Goal: Complete application form: Complete application form

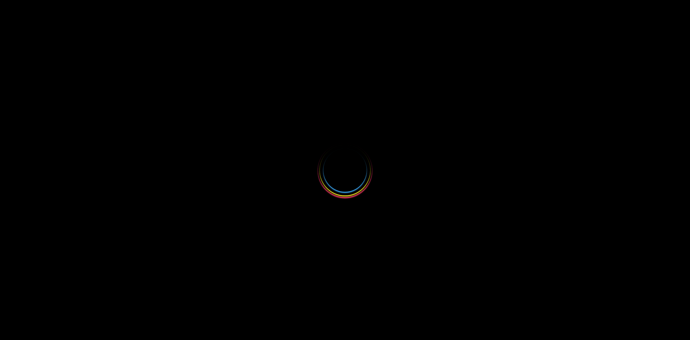
select select
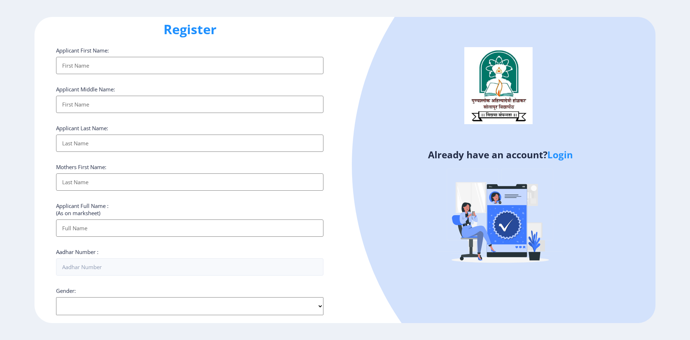
scroll to position [15, 0]
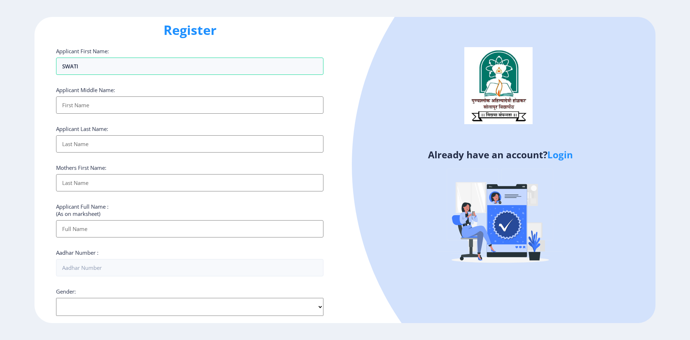
type input "SWATI"
click at [130, 106] on input "Applicant First Name:" at bounding box center [189, 104] width 267 height 17
type input "[PERSON_NAME]"
click at [126, 141] on input "Applicant First Name:" at bounding box center [189, 143] width 267 height 17
type input "BENURE"
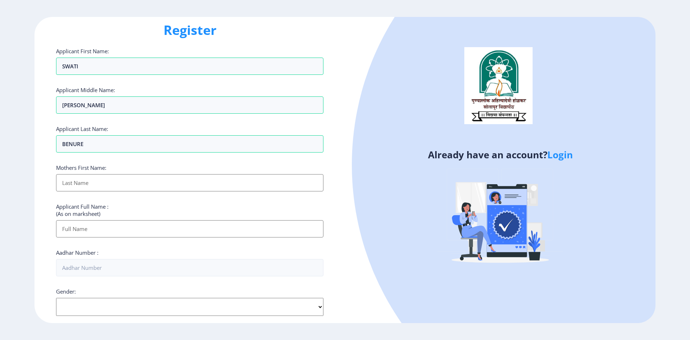
click at [123, 191] on input "Applicant First Name:" at bounding box center [189, 182] width 267 height 17
type input "SUVARNA"
click at [132, 228] on input "Applicant First Name:" at bounding box center [189, 228] width 267 height 17
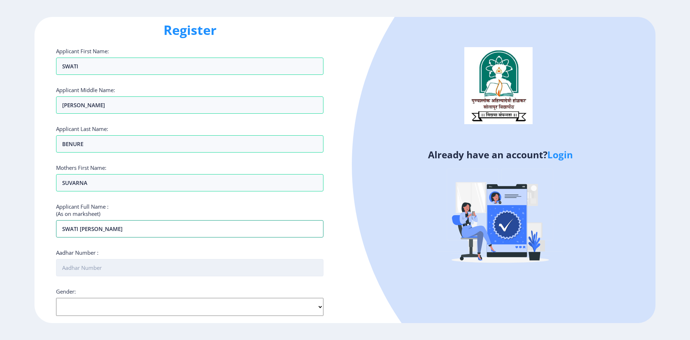
type input "SWATI [PERSON_NAME]"
click at [118, 266] on input "Aadhar Number :" at bounding box center [189, 267] width 267 height 17
type input "737984906254"
click at [118, 307] on select "Select Gender [DEMOGRAPHIC_DATA] [DEMOGRAPHIC_DATA] Other" at bounding box center [189, 307] width 267 height 18
select select "[DEMOGRAPHIC_DATA]"
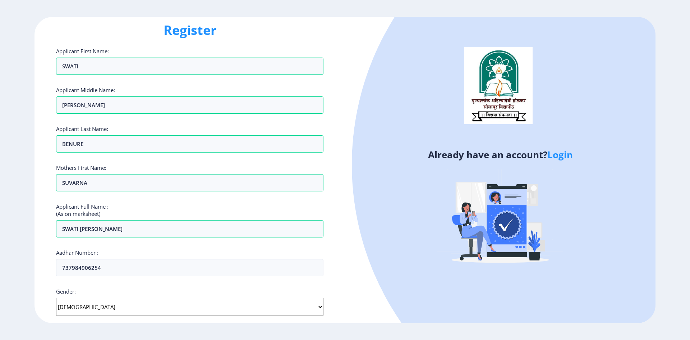
click at [56, 298] on select "Select Gender [DEMOGRAPHIC_DATA] [DEMOGRAPHIC_DATA] Other" at bounding box center [189, 307] width 267 height 18
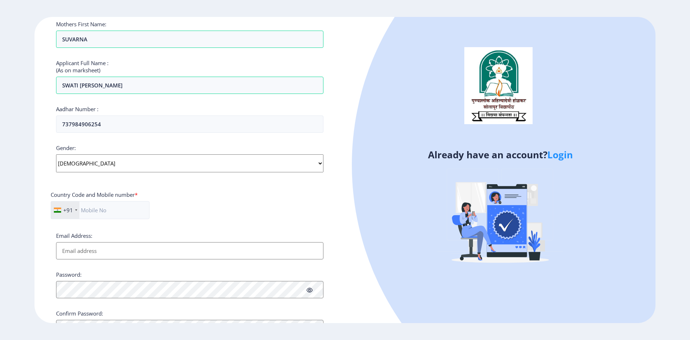
scroll to position [158, 0]
click at [111, 206] on input "text" at bounding box center [100, 210] width 99 height 18
type input "7841868282"
click at [117, 256] on input "Email Address:" at bounding box center [189, 249] width 267 height 17
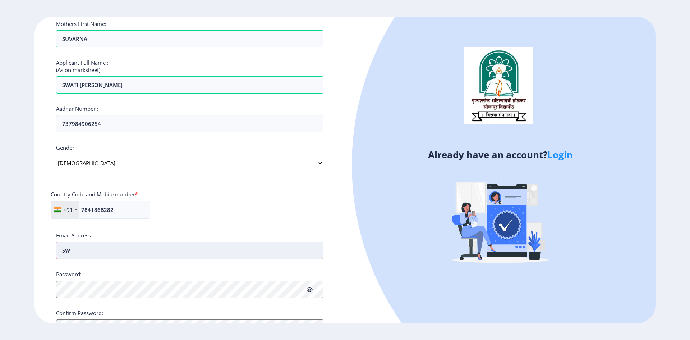
type input "S"
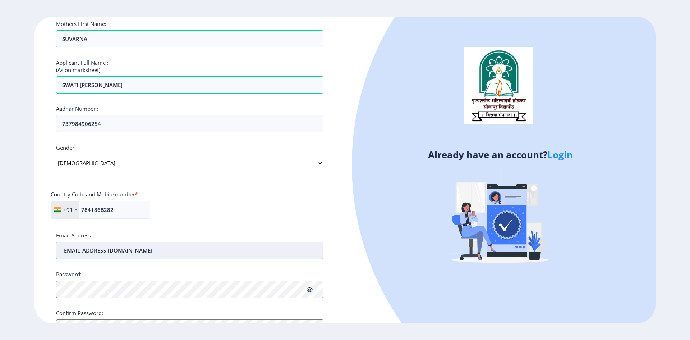
scroll to position [194, 0]
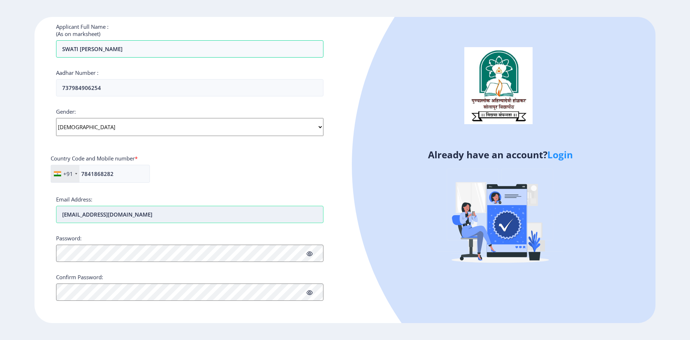
type input "[EMAIL_ADDRESS][DOMAIN_NAME]"
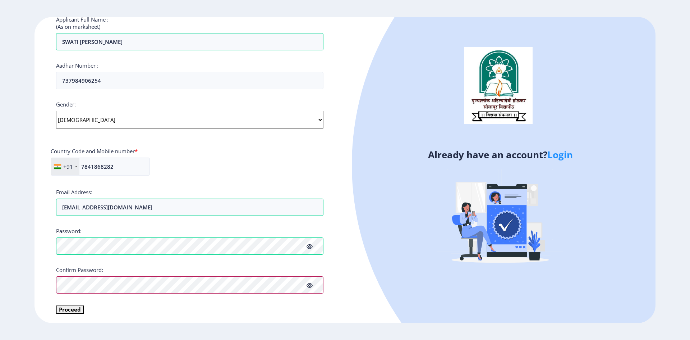
scroll to position [203, 0]
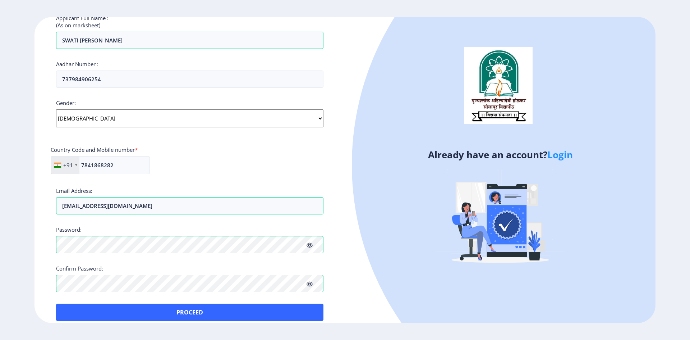
click at [94, 295] on div "Applicant First Name: SWATI Applicant Middle Name: [PERSON_NAME] Applicant Last…" at bounding box center [189, 89] width 267 height 461
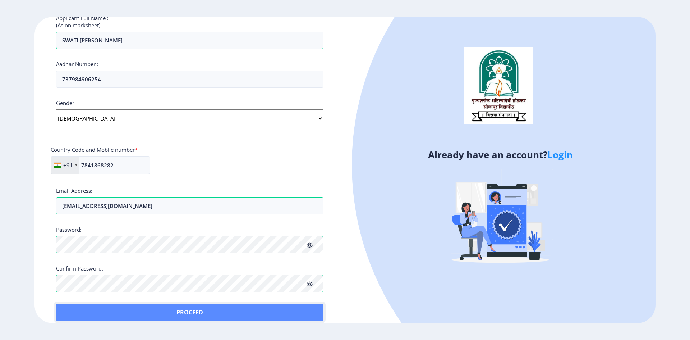
click at [147, 310] on button "Proceed" at bounding box center [189, 311] width 267 height 17
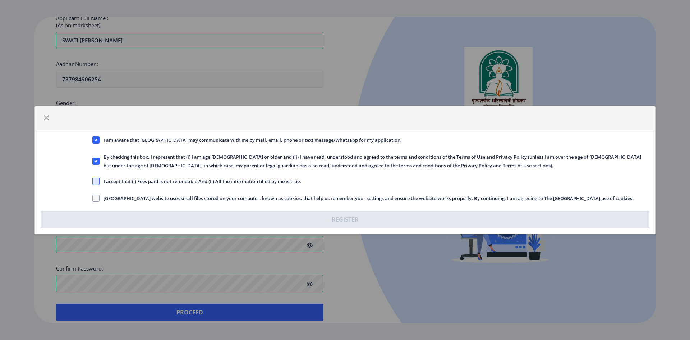
click at [97, 184] on span at bounding box center [95, 181] width 7 height 7
click at [93, 181] on input "I accept that (I) Fees paid is not refundable And (II) All the information fill…" at bounding box center [92, 181] width 0 height 0
checkbox input "true"
click at [100, 199] on span "[GEOGRAPHIC_DATA] website uses small files stored on your computer, known as co…" at bounding box center [367, 198] width 534 height 9
click at [93, 198] on input "[GEOGRAPHIC_DATA] website uses small files stored on your computer, known as co…" at bounding box center [92, 198] width 0 height 0
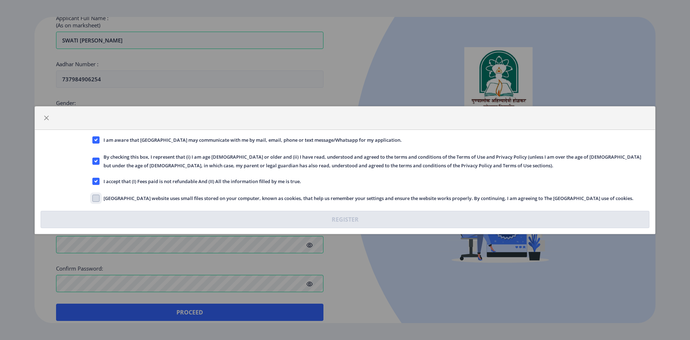
checkbox input "true"
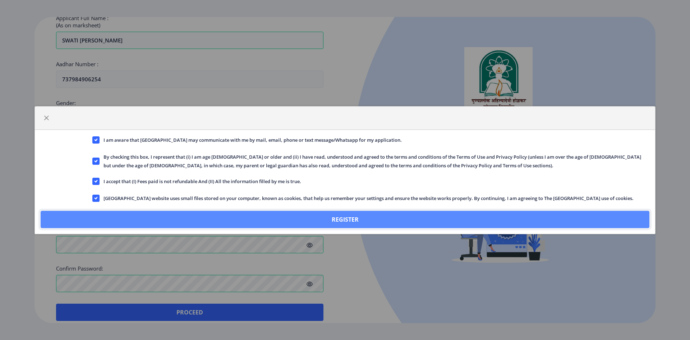
click at [188, 220] on button "Register" at bounding box center [345, 219] width 609 height 17
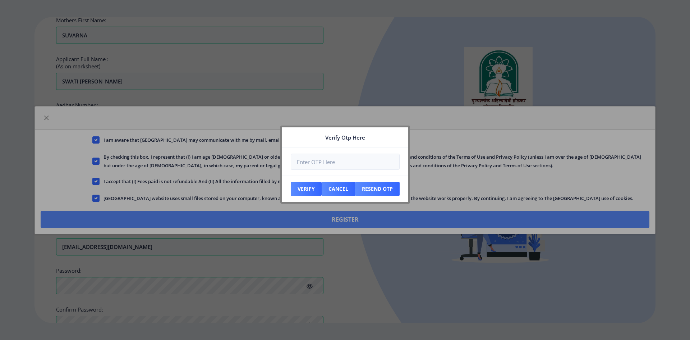
scroll to position [244, 0]
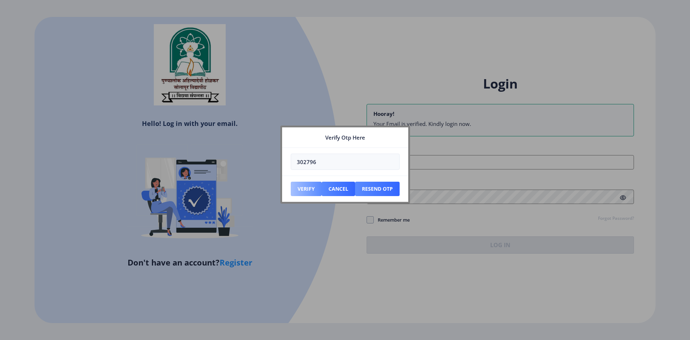
type input "302796"
click at [308, 184] on button "Verify" at bounding box center [306, 188] width 31 height 14
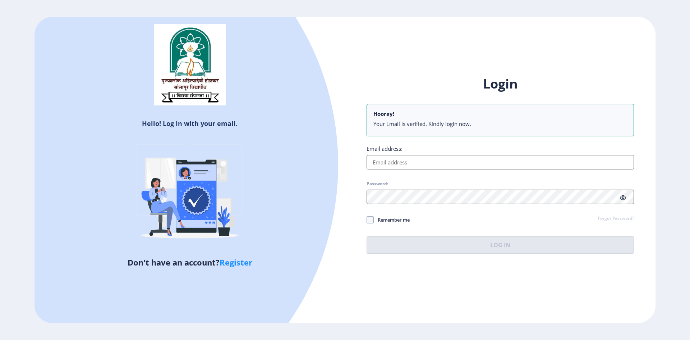
click at [408, 165] on input "Email address:" at bounding box center [500, 162] width 267 height 14
type input "[EMAIL_ADDRESS][DOMAIN_NAME]"
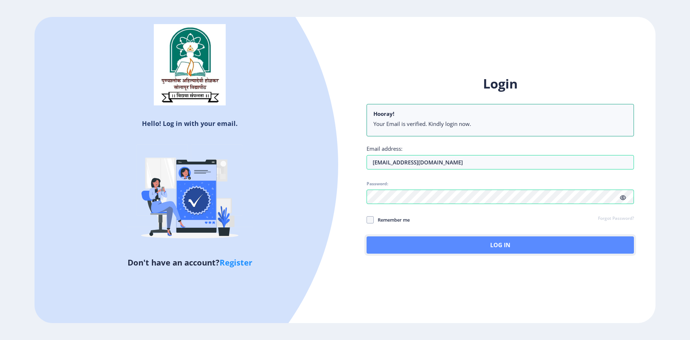
click at [432, 244] on button "Log In" at bounding box center [500, 244] width 267 height 17
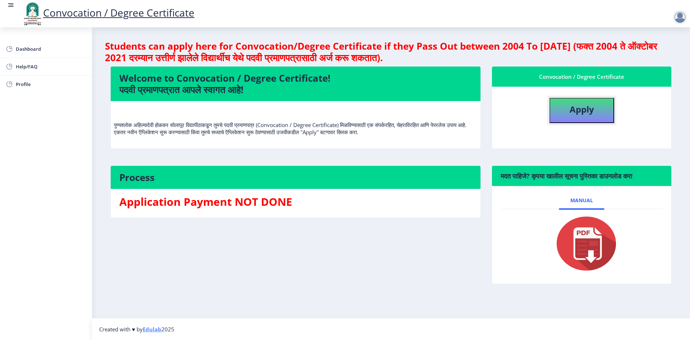
click at [585, 111] on b "Apply" at bounding box center [582, 109] width 24 height 12
select select
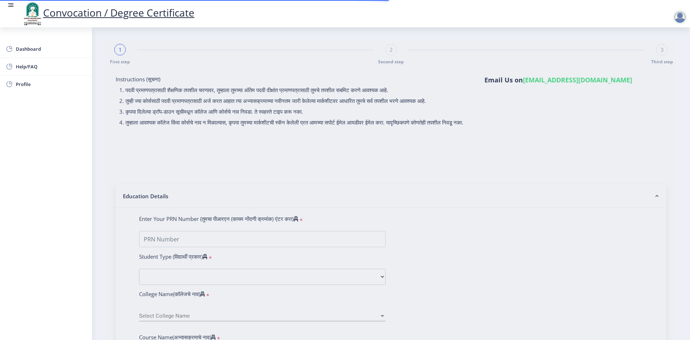
scroll to position [72, 0]
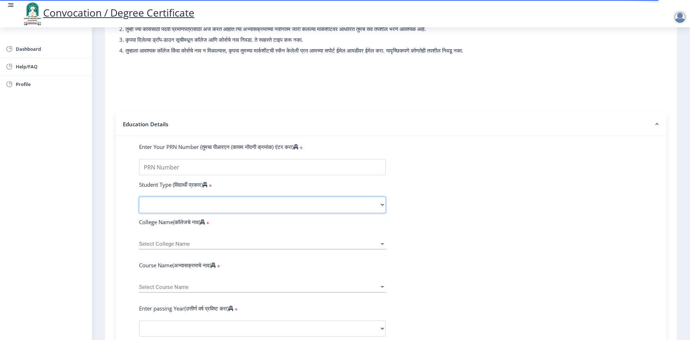
click at [228, 211] on select "Select Student Type Regular External" at bounding box center [262, 205] width 247 height 16
select select "Regular"
click at [139, 203] on select "Select Student Type Regular External" at bounding box center [262, 205] width 247 height 16
click at [195, 247] on div "Select College Name Select College Name" at bounding box center [262, 241] width 247 height 15
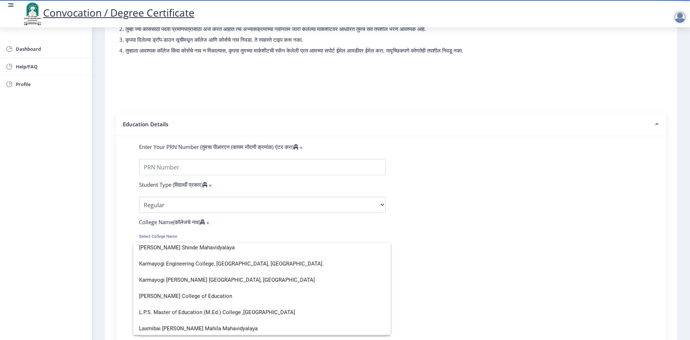
scroll to position [898, 0]
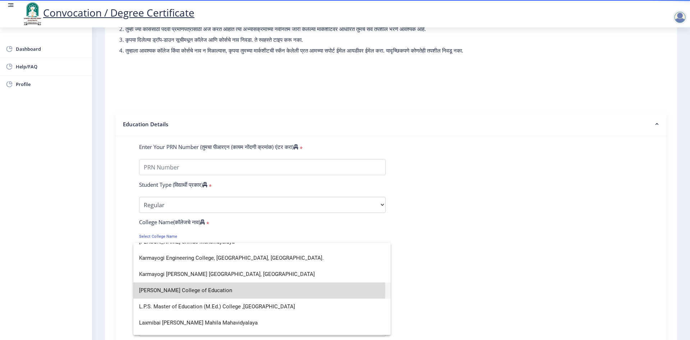
click at [199, 289] on span "[PERSON_NAME] College of Education" at bounding box center [262, 290] width 246 height 16
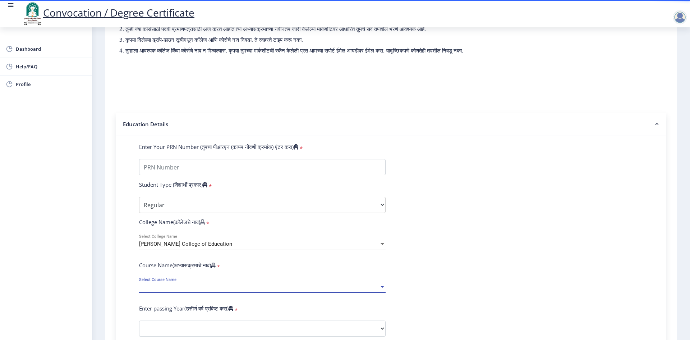
click at [193, 290] on span "Select Course Name" at bounding box center [259, 287] width 240 height 6
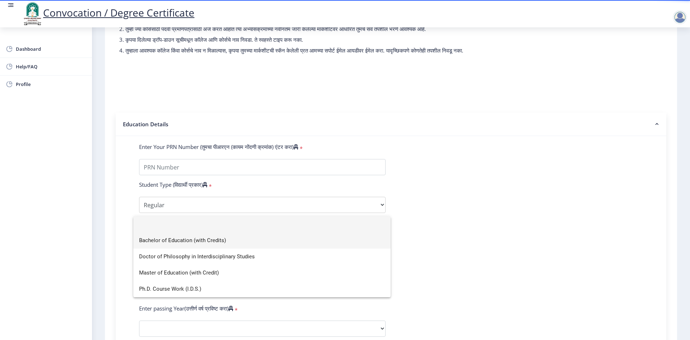
click at [199, 239] on span "Bachelor of Education (with Credits)" at bounding box center [262, 240] width 246 height 16
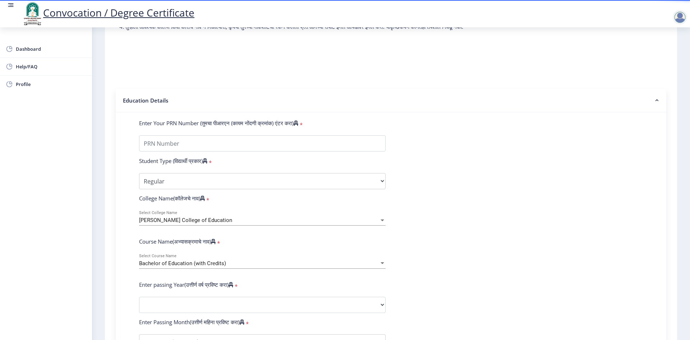
scroll to position [108, 0]
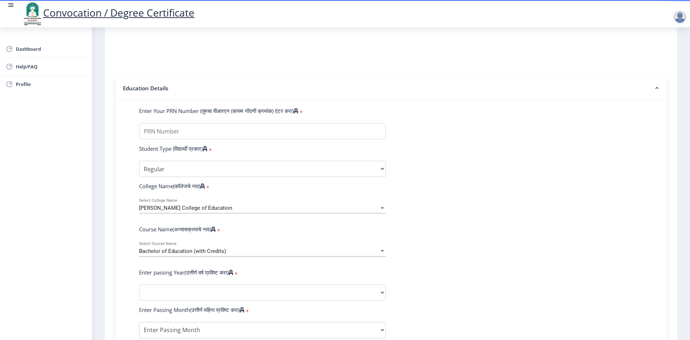
click at [230, 254] on div "Bachelor of Education (with Credits)" at bounding box center [259, 251] width 240 height 6
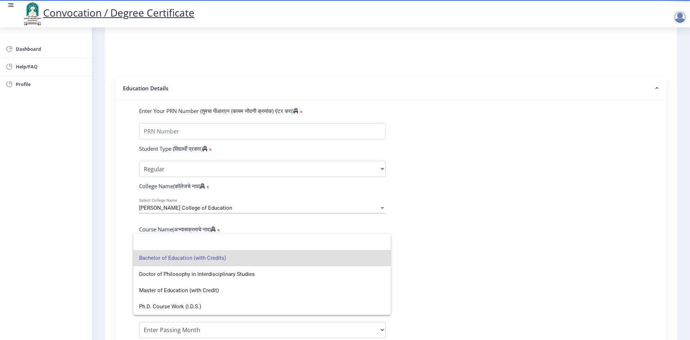
click at [230, 260] on span "Bachelor of Education (with Credits)" at bounding box center [262, 258] width 246 height 16
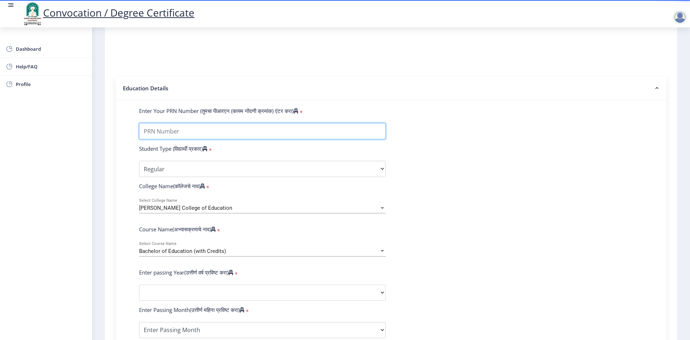
click at [181, 139] on input "Enter Your PRN Number (तुमचा पीआरएन (कायम नोंदणी क्रमांक) एंटर करा)" at bounding box center [262, 131] width 247 height 16
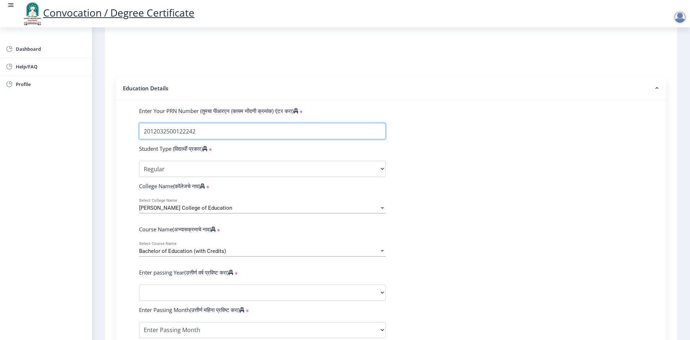
type input "2012032500122242"
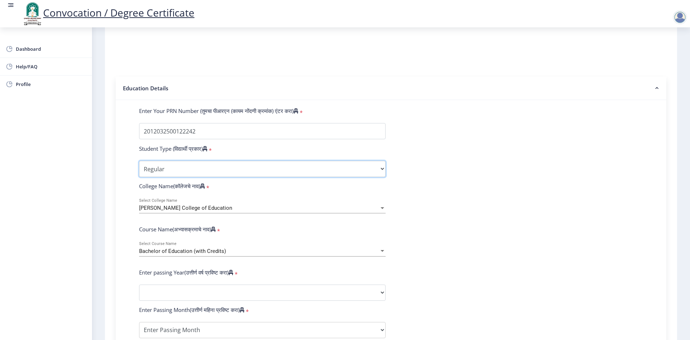
click at [190, 174] on select "Select Student Type Regular External" at bounding box center [262, 169] width 247 height 16
click at [139, 167] on select "Select Student Type Regular External" at bounding box center [262, 169] width 247 height 16
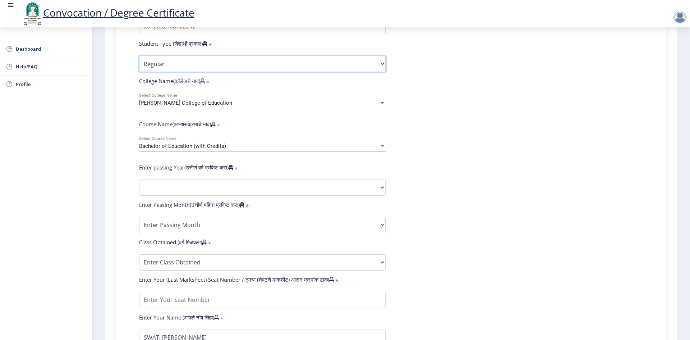
scroll to position [216, 0]
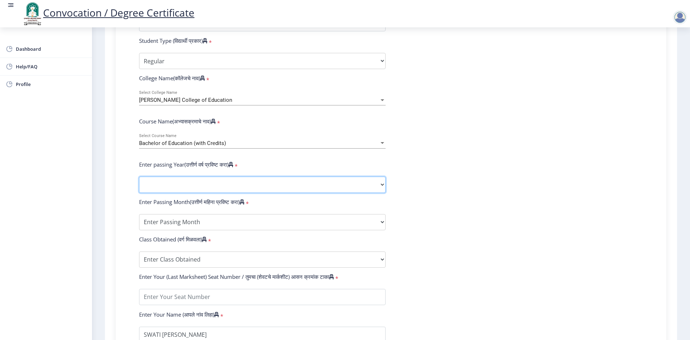
click at [195, 192] on select "2025 2024 2023 2022 2021 2020 2019 2018 2017 2016 2015 2014 2013 2012 2011 2010…" at bounding box center [262, 184] width 247 height 16
select select "2017"
click at [139, 183] on select "2025 2024 2023 2022 2021 2020 2019 2018 2017 2016 2015 2014 2013 2012 2011 2010…" at bounding box center [262, 184] width 247 height 16
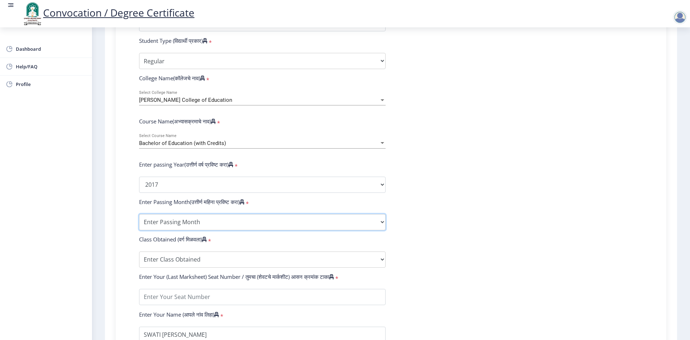
click at [193, 230] on select "Enter Passing Month March April May October November December" at bounding box center [262, 222] width 247 height 16
select select "March"
click at [139, 221] on select "Enter Passing Month March April May October November December" at bounding box center [262, 222] width 247 height 16
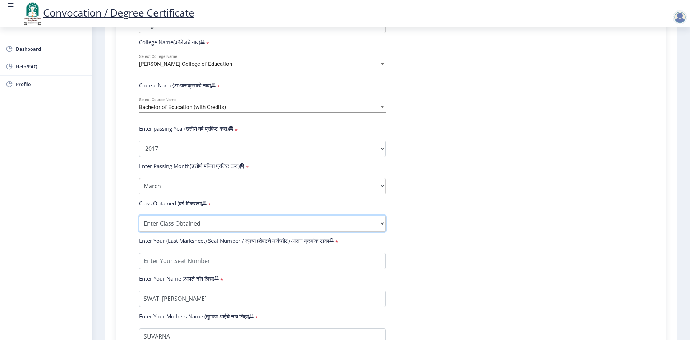
click at [206, 230] on select "Enter Class Obtained FIRST CLASS WITH DISTINCTION FIRST CLASS HIGHER SECOND CLA…" at bounding box center [262, 223] width 247 height 16
select select "Grade A"
click at [139, 222] on select "Enter Class Obtained FIRST CLASS WITH DISTINCTION FIRST CLASS HIGHER SECOND CLA…" at bounding box center [262, 223] width 247 height 16
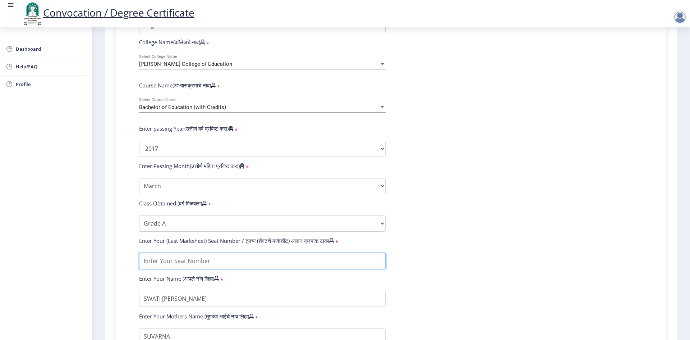
click at [203, 269] on input "textarea" at bounding box center [262, 261] width 247 height 16
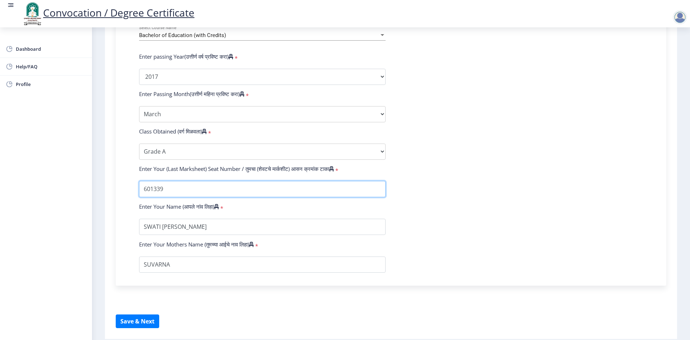
scroll to position [355, 0]
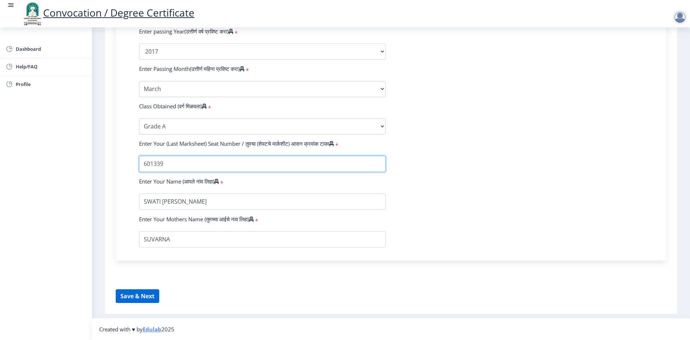
type input "601339"
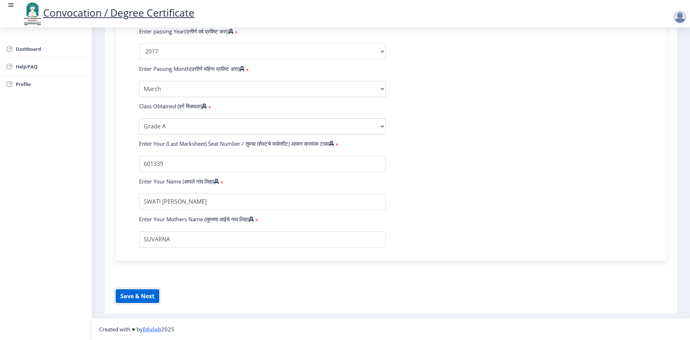
click at [143, 293] on button "Save & Next" at bounding box center [137, 296] width 43 height 14
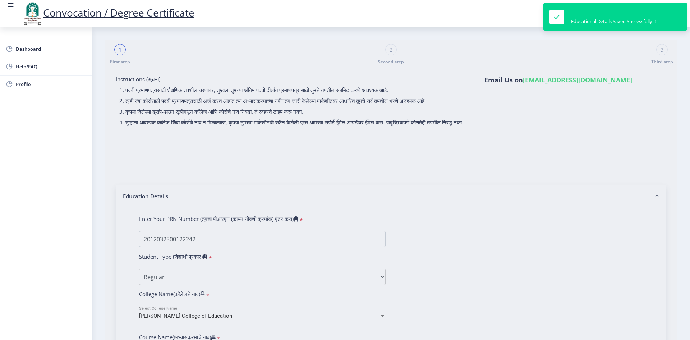
select select
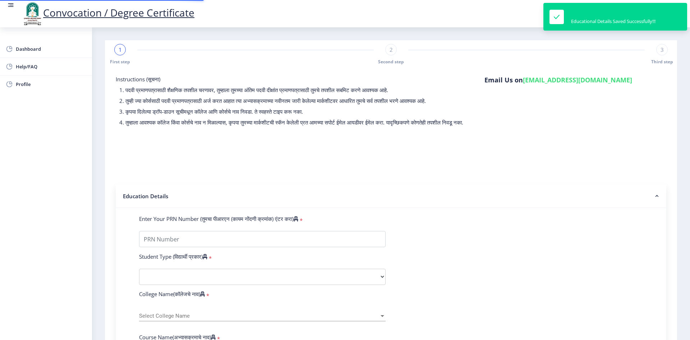
type input "2012032500122242"
select select "Regular"
select select "2017"
select select "March"
select select "Grade A"
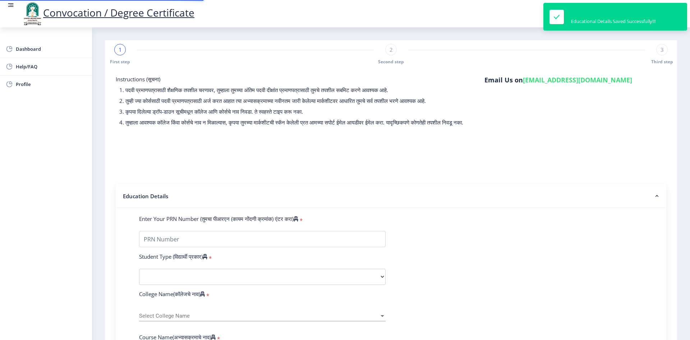
type input "601339"
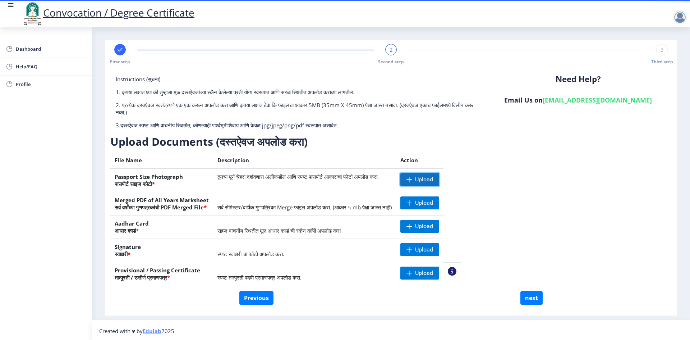
click at [433, 177] on span "Upload" at bounding box center [424, 179] width 18 height 7
click at [421, 178] on nb-action at bounding box center [410, 179] width 21 height 13
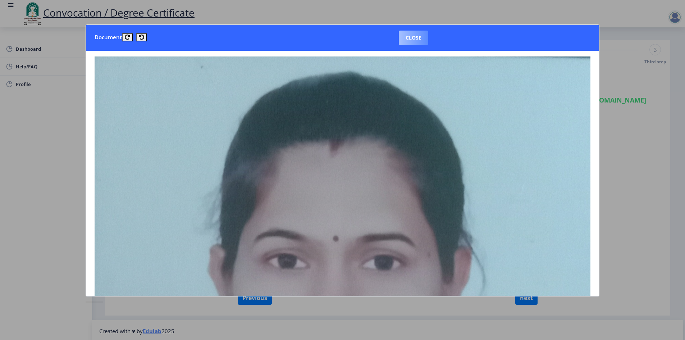
click at [415, 36] on button "Close" at bounding box center [413, 38] width 29 height 14
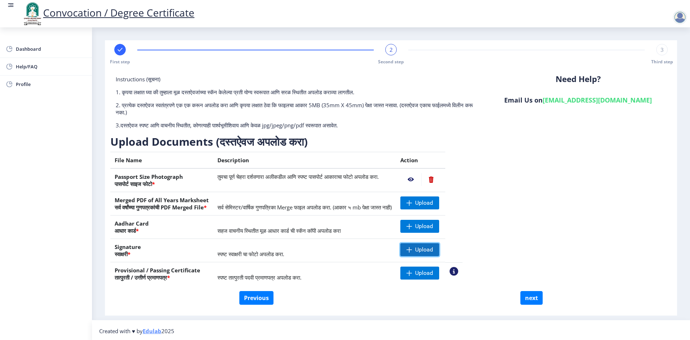
click at [412, 249] on span at bounding box center [409, 250] width 6 height 6
click at [421, 250] on nb-action at bounding box center [410, 249] width 21 height 13
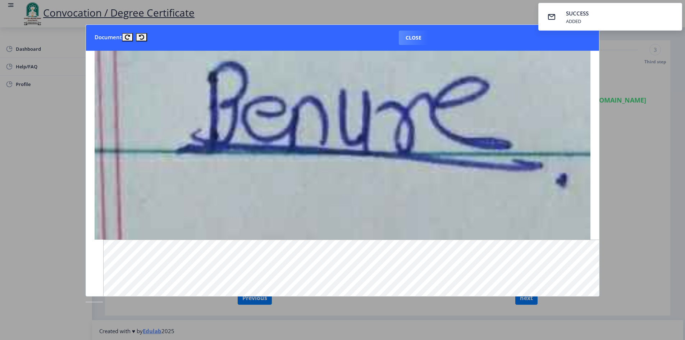
scroll to position [72, 0]
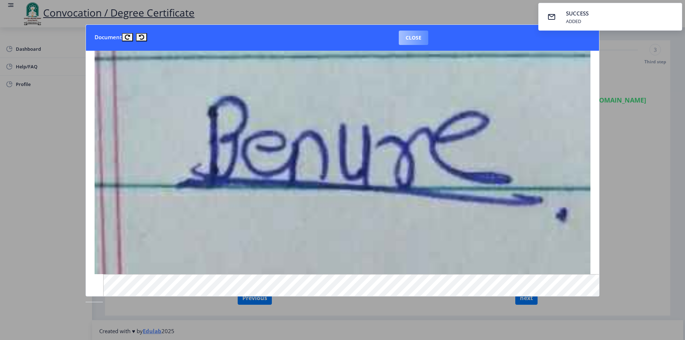
click at [405, 33] on button "Close" at bounding box center [413, 38] width 29 height 14
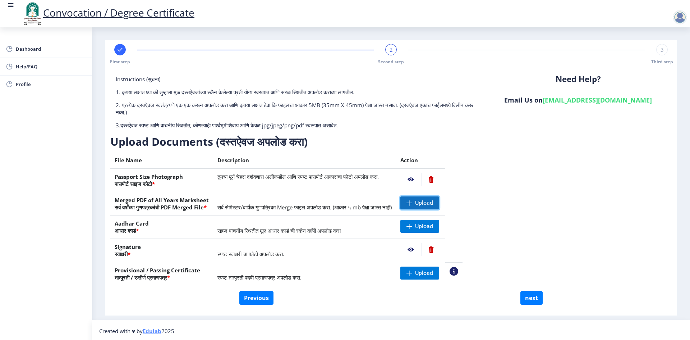
click at [433, 206] on span "Upload" at bounding box center [424, 202] width 18 height 7
click at [433, 199] on span "Upload" at bounding box center [424, 202] width 18 height 7
click at [421, 202] on nb-action at bounding box center [410, 202] width 21 height 13
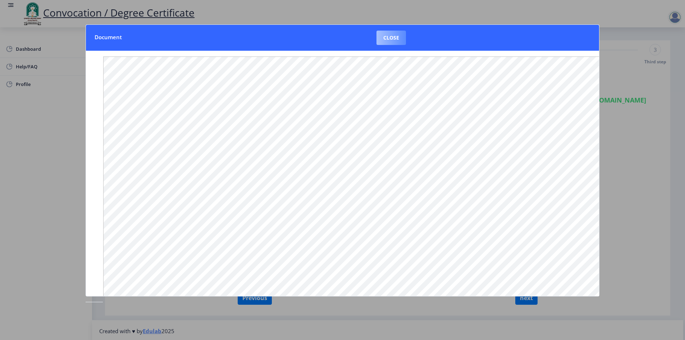
click at [399, 42] on button "Close" at bounding box center [390, 38] width 29 height 14
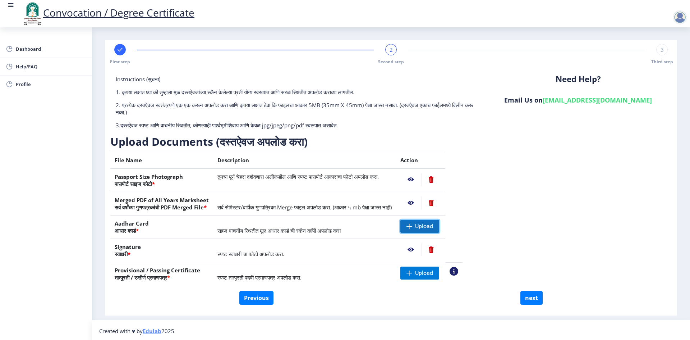
click at [439, 221] on span "Upload" at bounding box center [419, 226] width 39 height 13
click at [433, 273] on span "Upload" at bounding box center [424, 272] width 18 height 7
click at [458, 270] on nb-action at bounding box center [454, 271] width 9 height 9
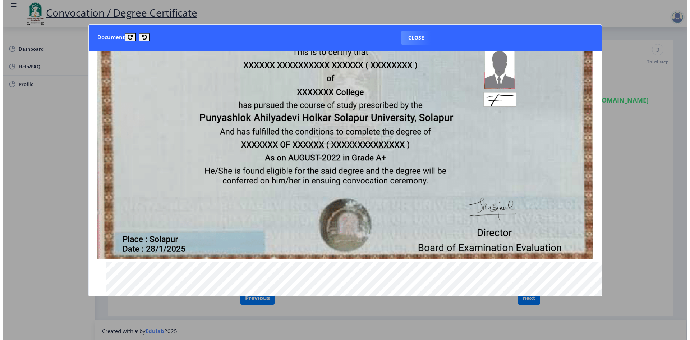
scroll to position [0, 0]
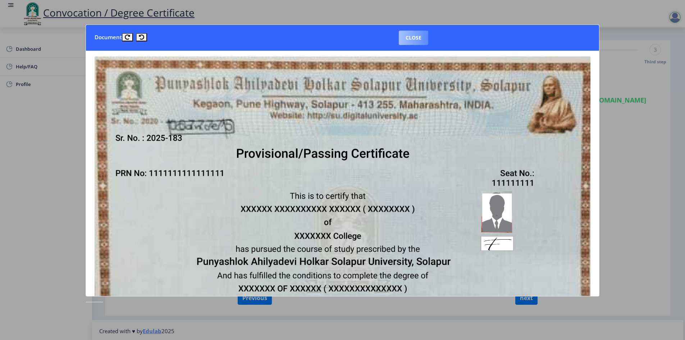
click at [414, 36] on button "Close" at bounding box center [413, 38] width 29 height 14
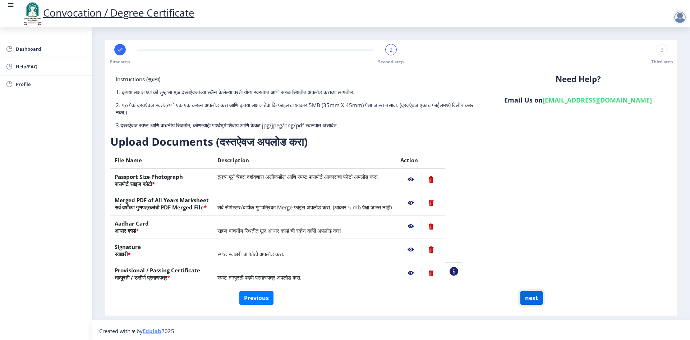
click at [525, 300] on button "next" at bounding box center [531, 298] width 22 height 14
select select
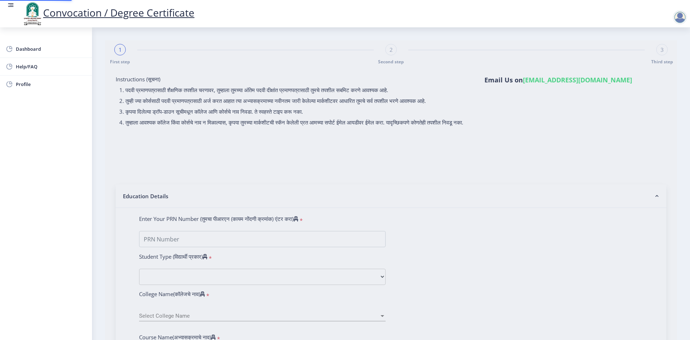
select select
type input "2012032500122242"
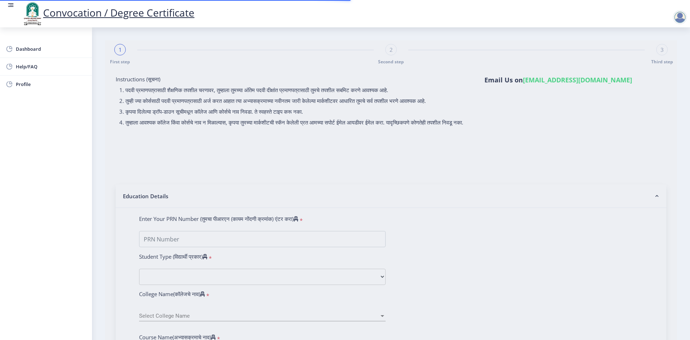
select select "Regular"
select select "2017"
select select "March"
select select "Grade A"
type input "601339"
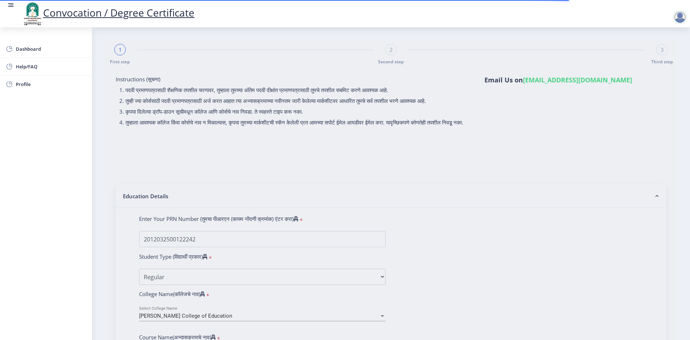
select select
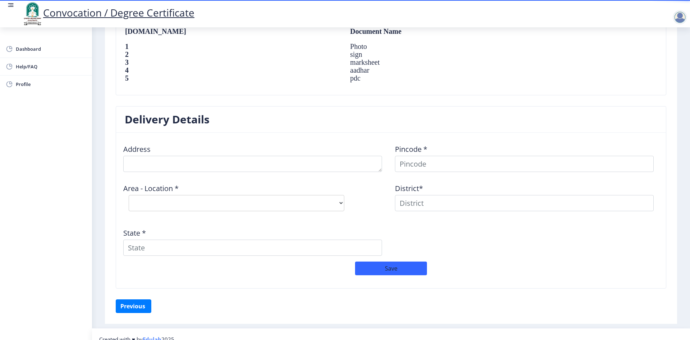
scroll to position [513, 0]
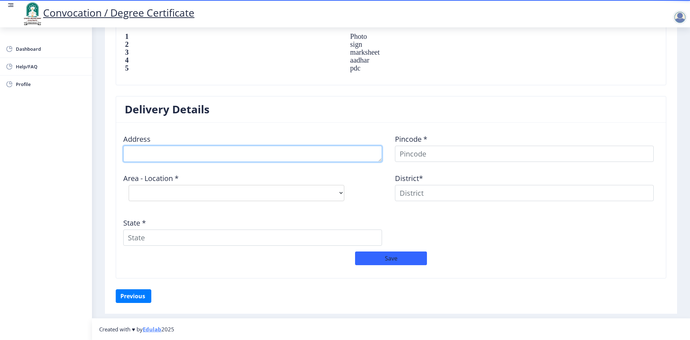
click at [322, 151] on textarea at bounding box center [252, 154] width 259 height 16
click at [192, 151] on textarea at bounding box center [252, 154] width 259 height 16
click at [129, 152] on textarea at bounding box center [252, 154] width 259 height 16
click at [284, 155] on textarea at bounding box center [252, 154] width 259 height 16
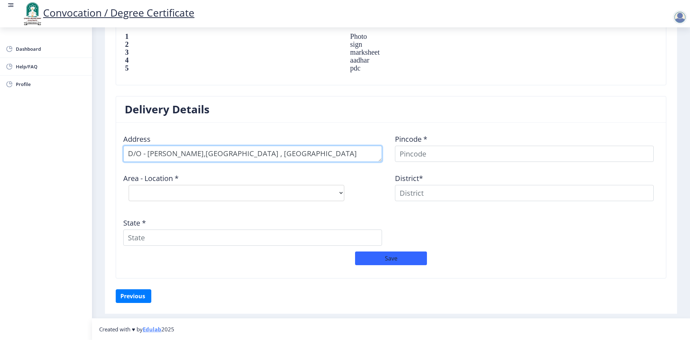
type textarea "D/O - [PERSON_NAME],[GEOGRAPHIC_DATA] , [GEOGRAPHIC_DATA]"
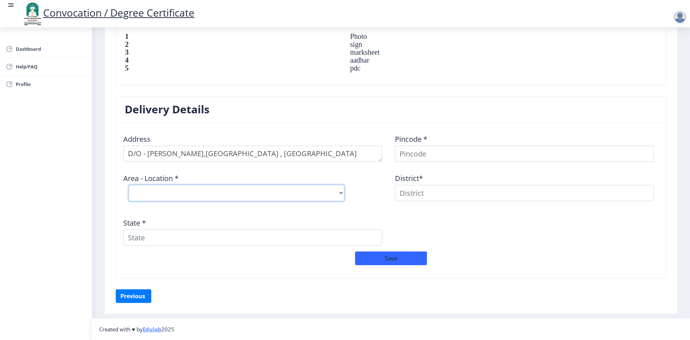
click at [264, 192] on select "Select Area Location" at bounding box center [237, 193] width 216 height 16
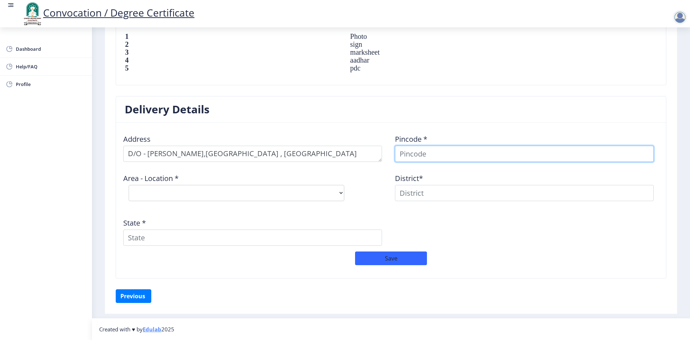
click at [404, 159] on input at bounding box center [524, 154] width 259 height 16
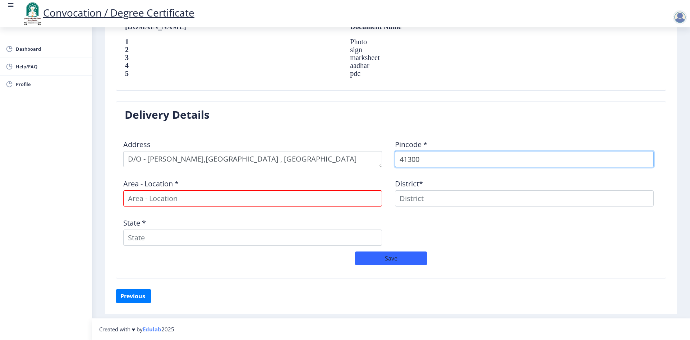
type input "413001"
select select
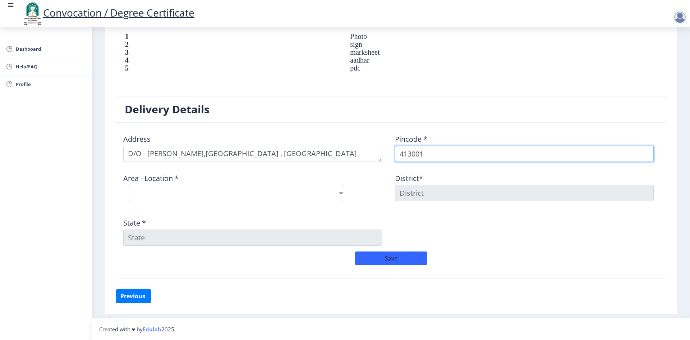
type input "413001"
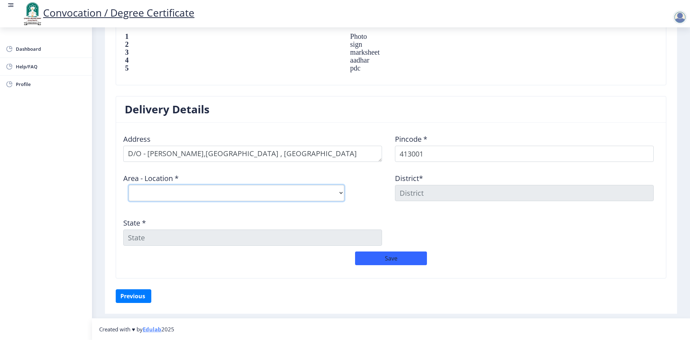
click at [336, 195] on select "Select Area Location [PERSON_NAME] Vastigrah S.O Navi Peth [GEOGRAPHIC_DATA] S.…" at bounding box center [237, 193] width 216 height 16
select select "4: Object"
click at [129, 185] on select "Select Area Location [PERSON_NAME] Vastigrah S.O Navi Peth [GEOGRAPHIC_DATA] S.…" at bounding box center [237, 193] width 216 height 16
type input "SOLAPUR"
type input "[GEOGRAPHIC_DATA]"
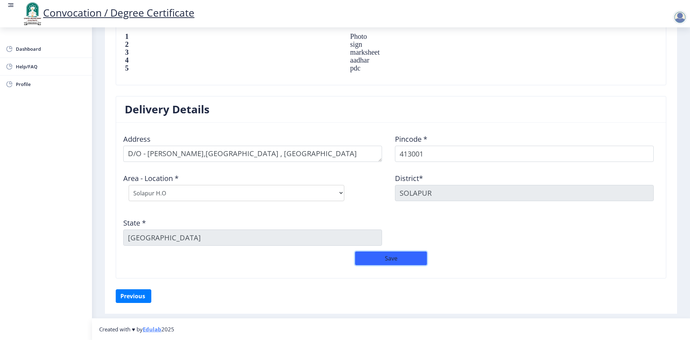
click at [393, 262] on button "Save" at bounding box center [391, 258] width 72 height 14
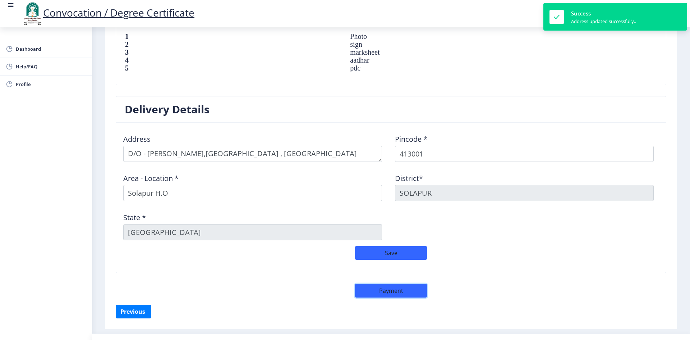
click at [393, 290] on button "Payment" at bounding box center [391, 291] width 72 height 14
select select "sealed"
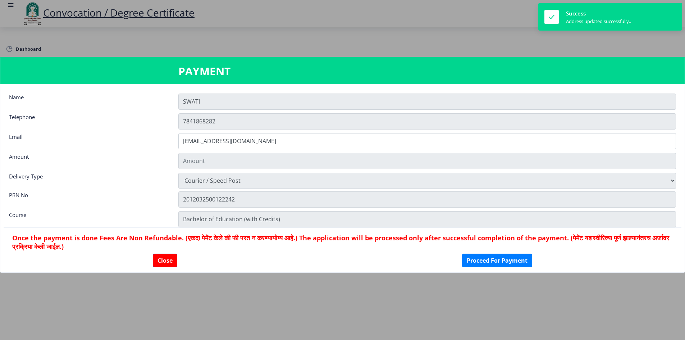
type input "2885"
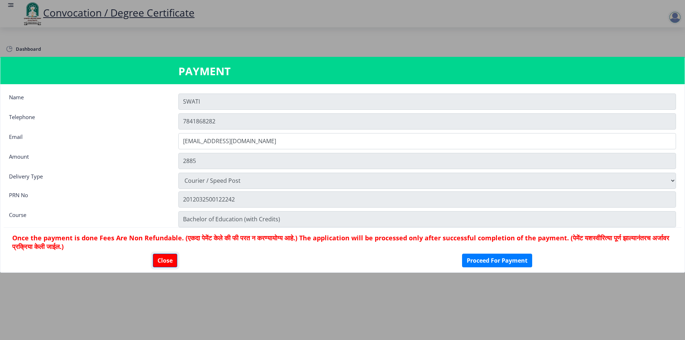
click at [160, 263] on button "Close" at bounding box center [165, 260] width 24 height 14
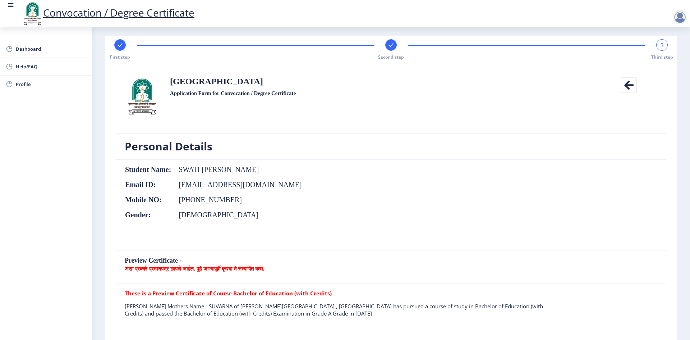
scroll to position [0, 0]
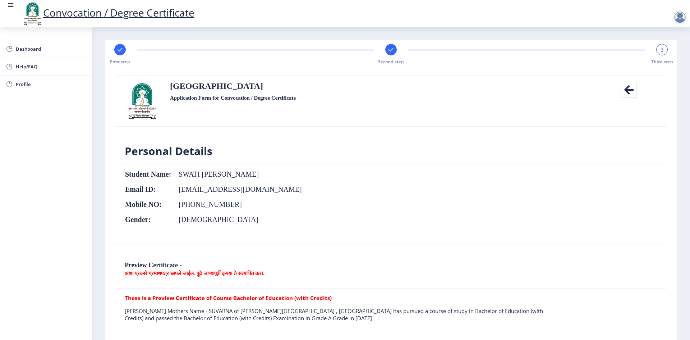
click at [682, 13] on div at bounding box center [680, 17] width 14 height 14
click at [665, 54] on span "Log out" at bounding box center [661, 56] width 46 height 9
